Goal: Task Accomplishment & Management: Use online tool/utility

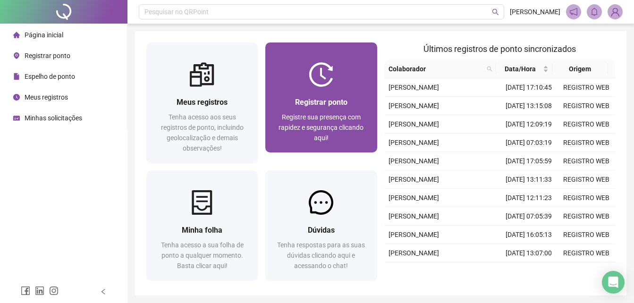
click at [295, 113] on span "Registre sua presença com rapidez e segurança clicando aqui!" at bounding box center [321, 127] width 85 height 28
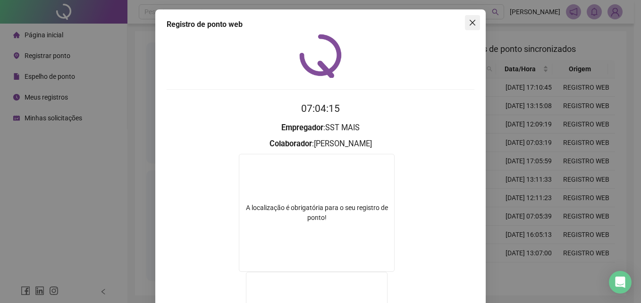
click at [470, 24] on icon "close" at bounding box center [473, 23] width 8 height 8
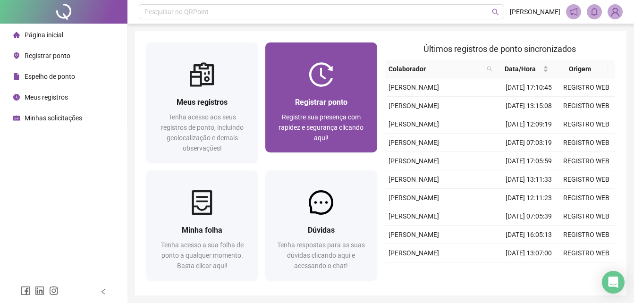
click at [297, 118] on span "Registre sua presença com rapidez e segurança clicando aqui!" at bounding box center [321, 127] width 85 height 28
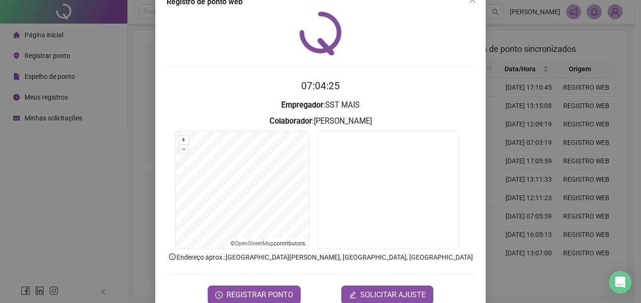
scroll to position [45, 0]
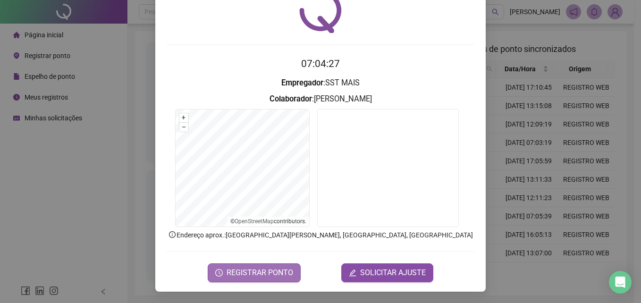
click at [268, 273] on span "REGISTRAR PONTO" at bounding box center [260, 272] width 67 height 11
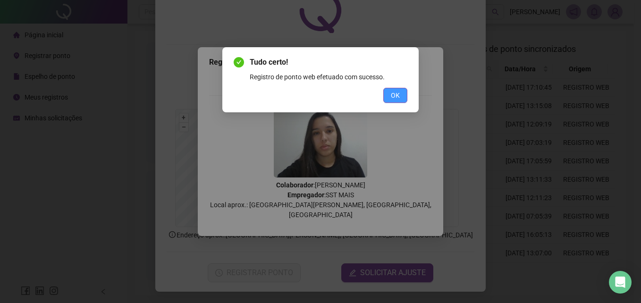
click at [402, 92] on button "OK" at bounding box center [395, 95] width 24 height 15
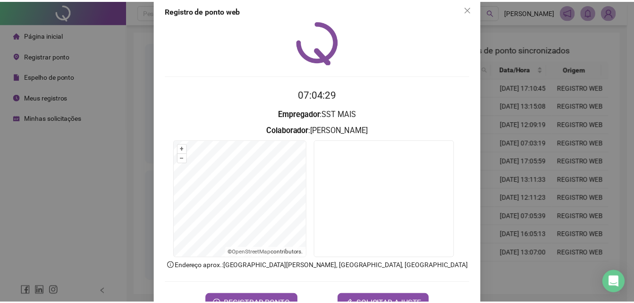
scroll to position [0, 0]
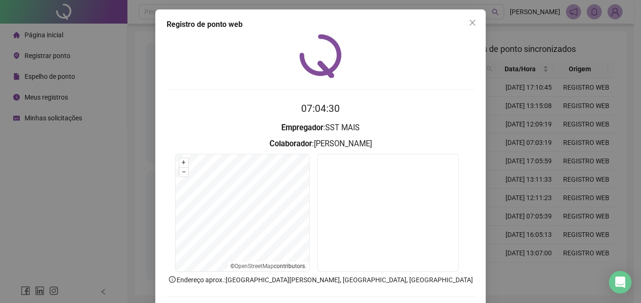
drag, startPoint x: 475, startPoint y: 26, endPoint x: 466, endPoint y: 27, distance: 9.0
click at [475, 26] on button "Close" at bounding box center [472, 22] width 15 height 15
